Goal: Information Seeking & Learning: Find specific fact

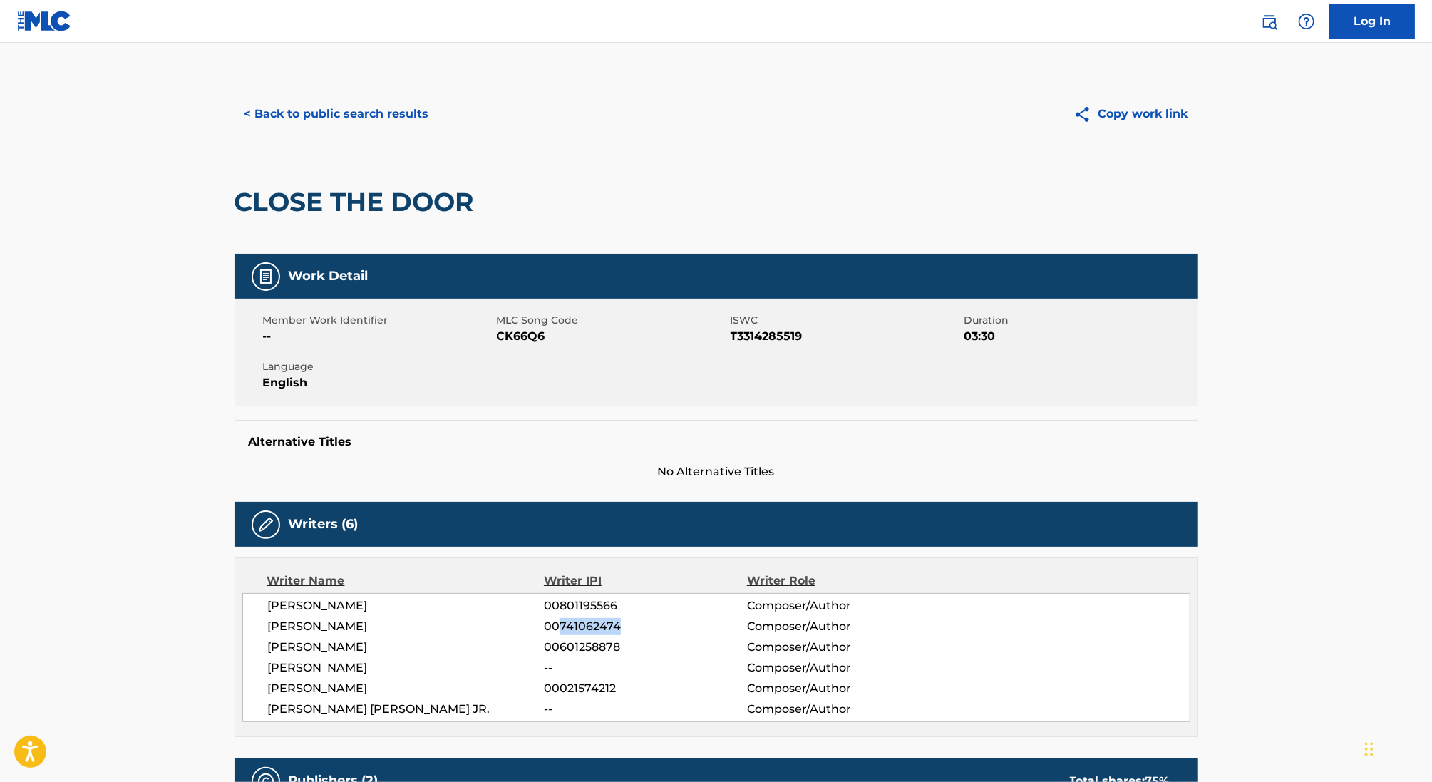
click at [366, 122] on button "< Back to public search results" at bounding box center [336, 114] width 205 height 36
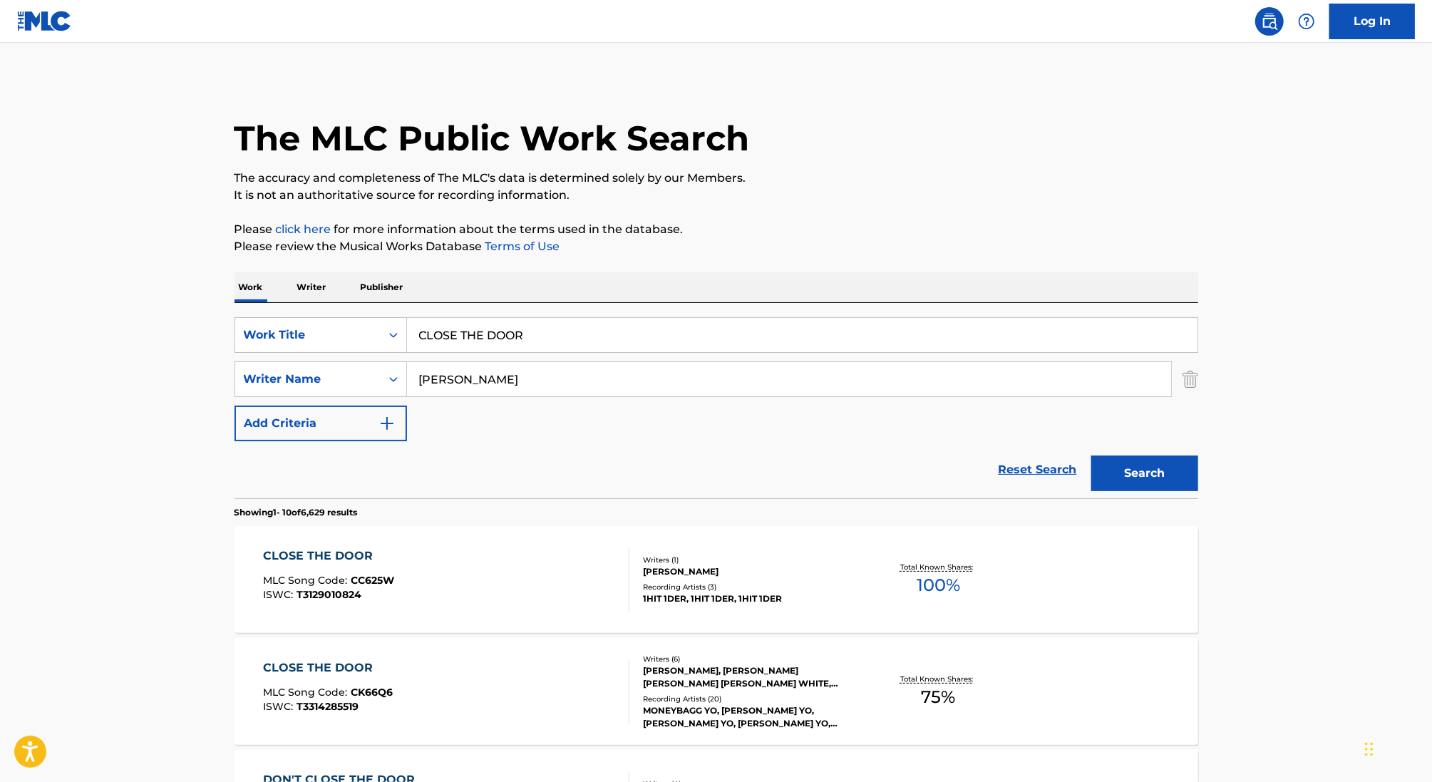
scroll to position [210, 0]
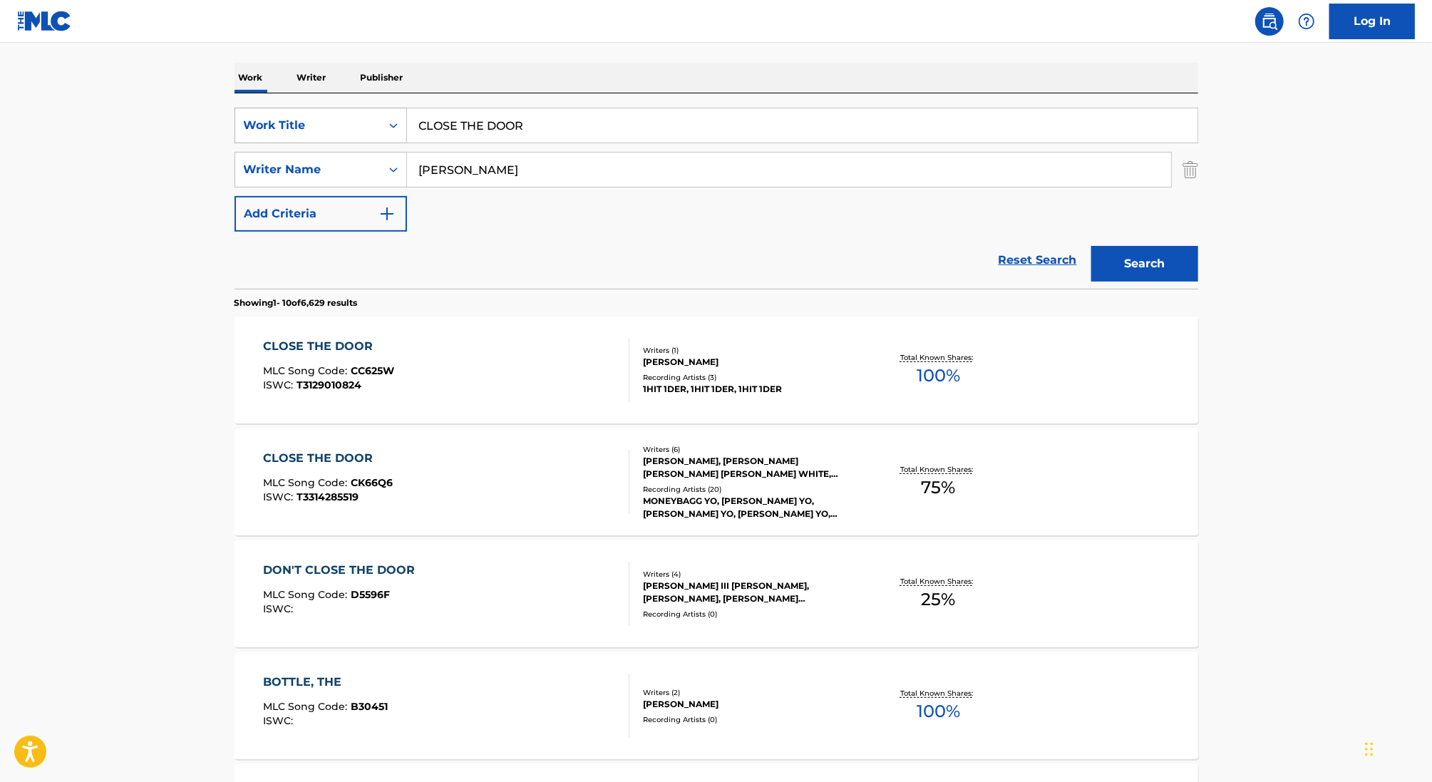
drag, startPoint x: 547, startPoint y: 129, endPoint x: 391, endPoint y: 113, distance: 157.6
click at [391, 113] on div "SearchWithCriteria349d33b7-77eb-4241-8d27-0802e60668fa Work Title CLOSE THE DOOR" at bounding box center [715, 126] width 963 height 36
paste input "IT S DARK IN MY ROOM"
type input "IT S DARK IN MY ROOM"
click at [440, 167] on input "[PERSON_NAME]" at bounding box center [789, 170] width 764 height 34
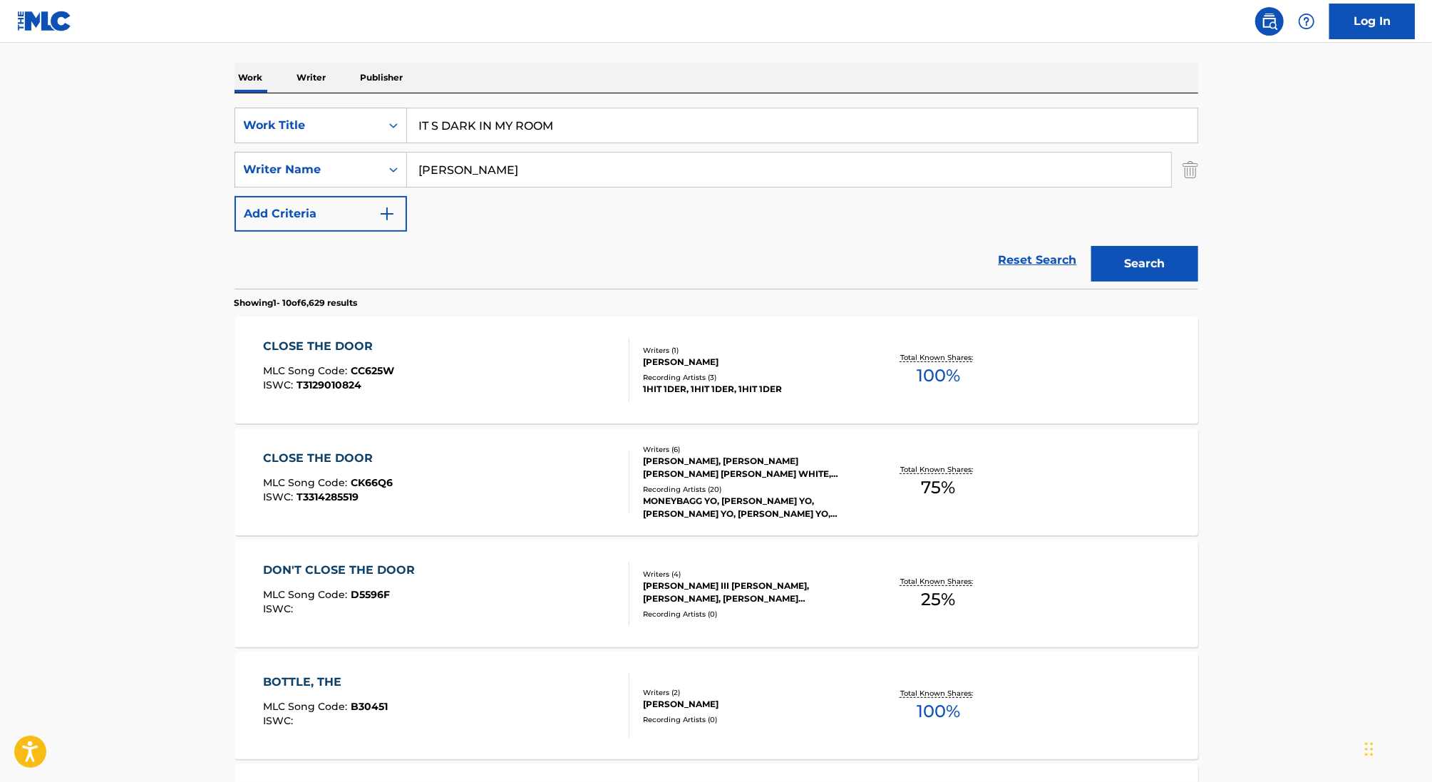
click at [440, 167] on input "[PERSON_NAME]" at bounding box center [789, 170] width 764 height 34
type input "[PERSON_NAME]"
click at [1091, 246] on button "Search" at bounding box center [1144, 264] width 107 height 36
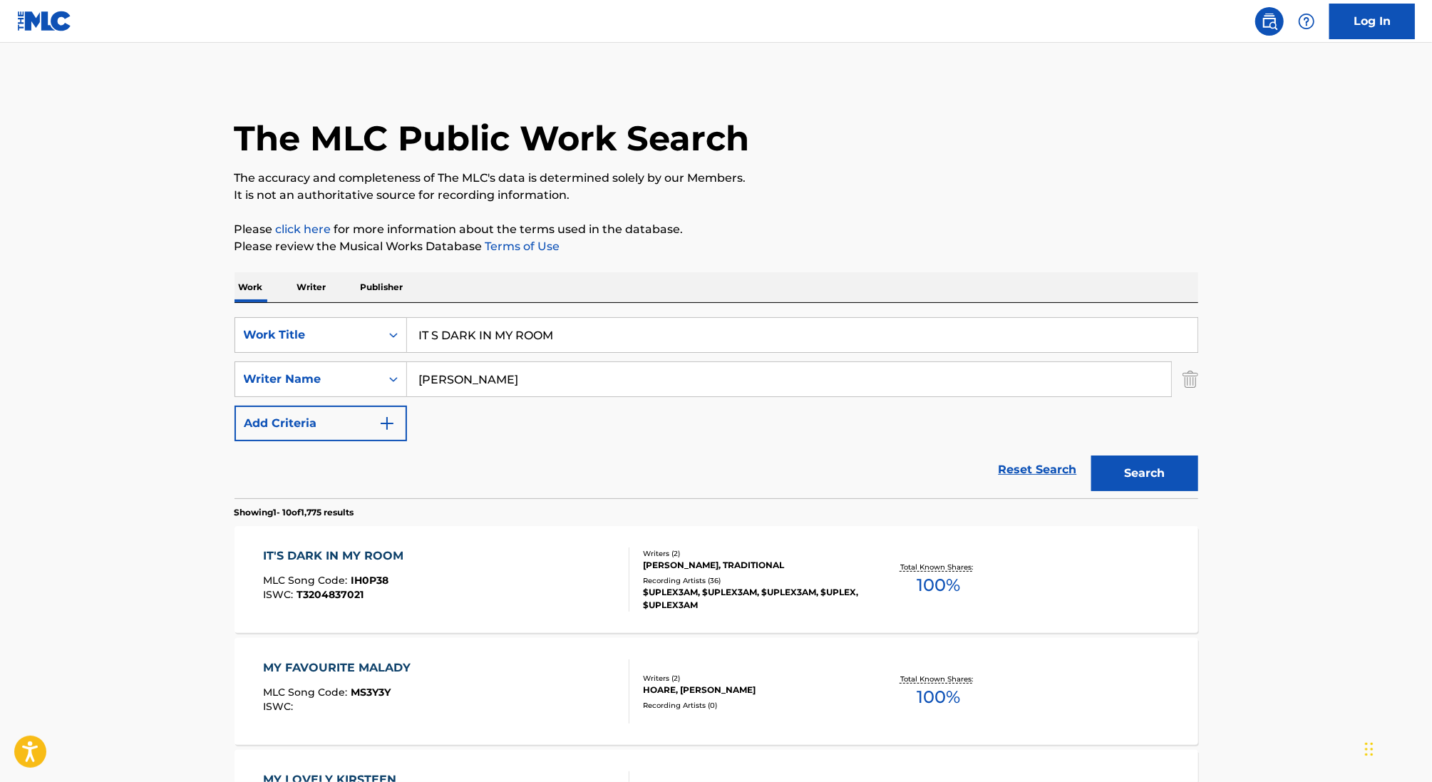
click at [537, 600] on div "IT'S DARK IN MY ROOM MLC Song Code : IH0P38 ISWC : T3204837021" at bounding box center [446, 579] width 366 height 64
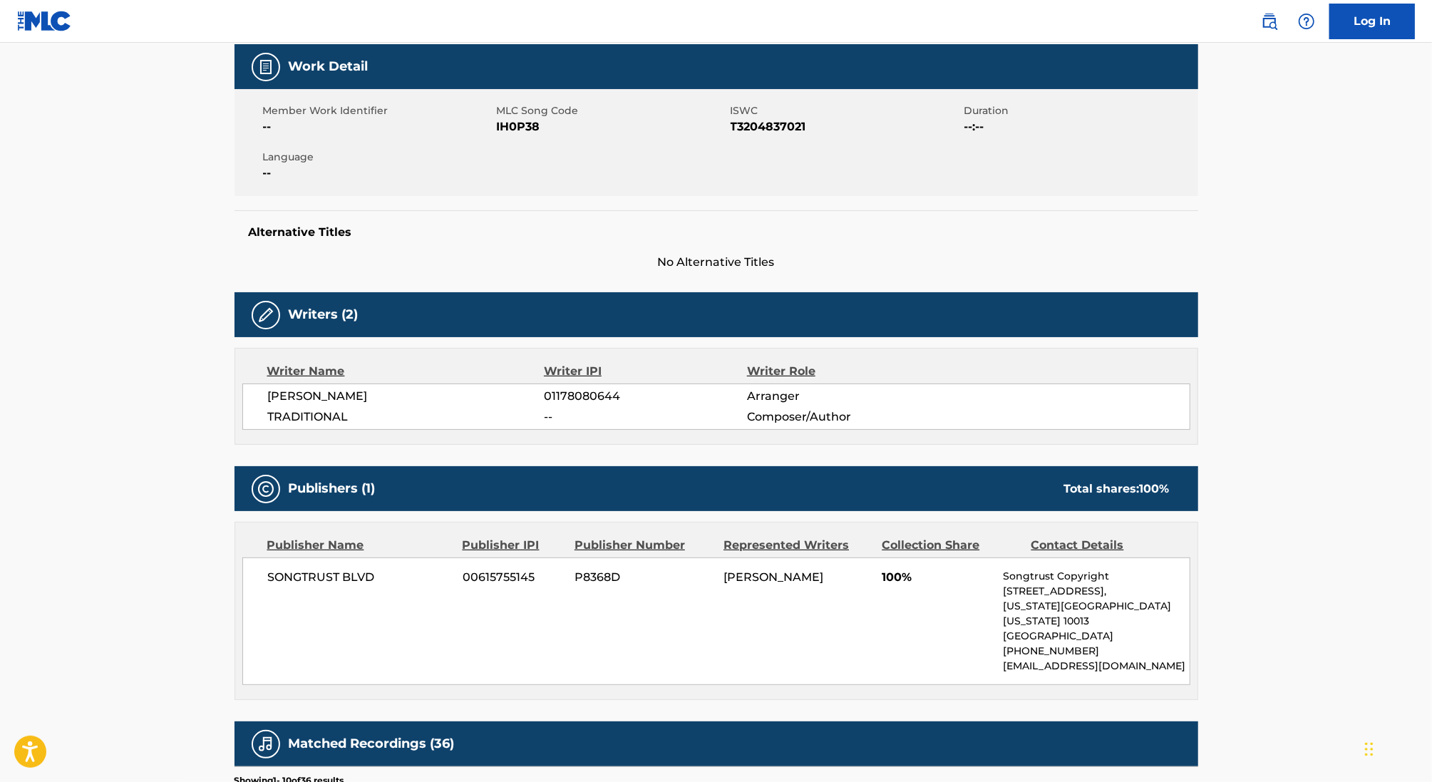
scroll to position [242, 0]
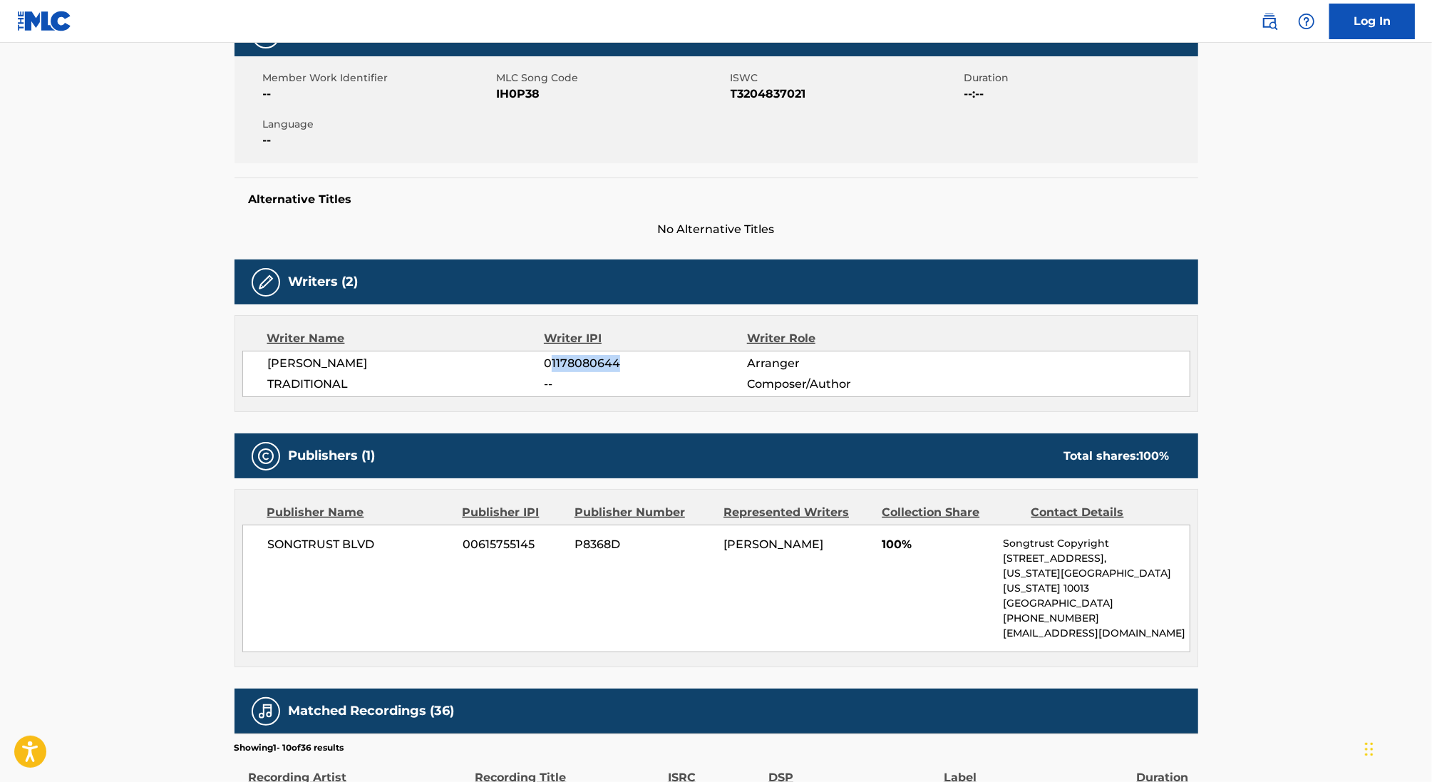
drag, startPoint x: 550, startPoint y: 362, endPoint x: 738, endPoint y: 362, distance: 187.4
click at [736, 362] on span "01178080644" at bounding box center [645, 363] width 202 height 17
copy span "1178080644"
drag, startPoint x: 371, startPoint y: 361, endPoint x: 217, endPoint y: 361, distance: 153.9
click at [217, 361] on div "< Back to public search results Copy work link IT'S DARK IN MY ROOM Work Detail…" at bounding box center [716, 516] width 998 height 1361
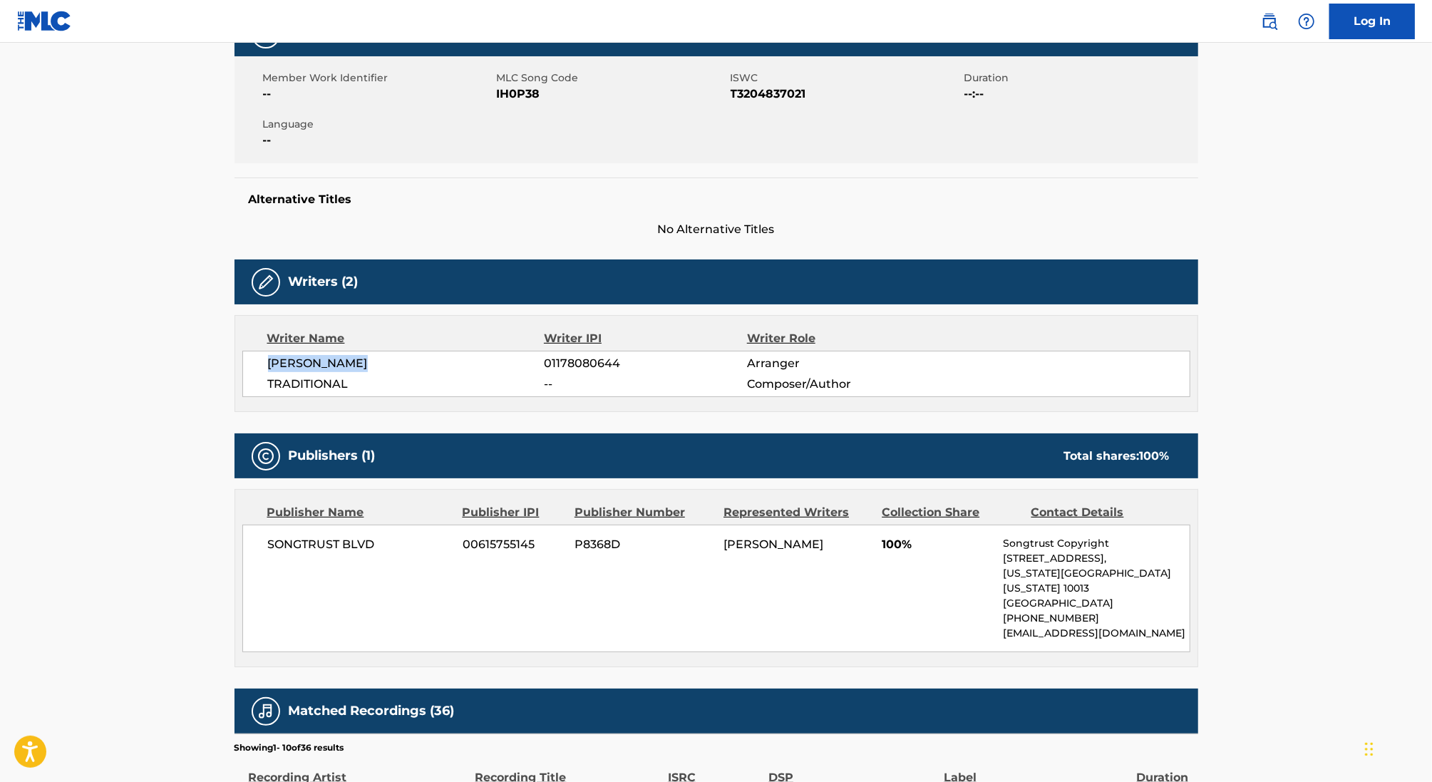
copy span "[PERSON_NAME]"
